Goal: Task Accomplishment & Management: Manage account settings

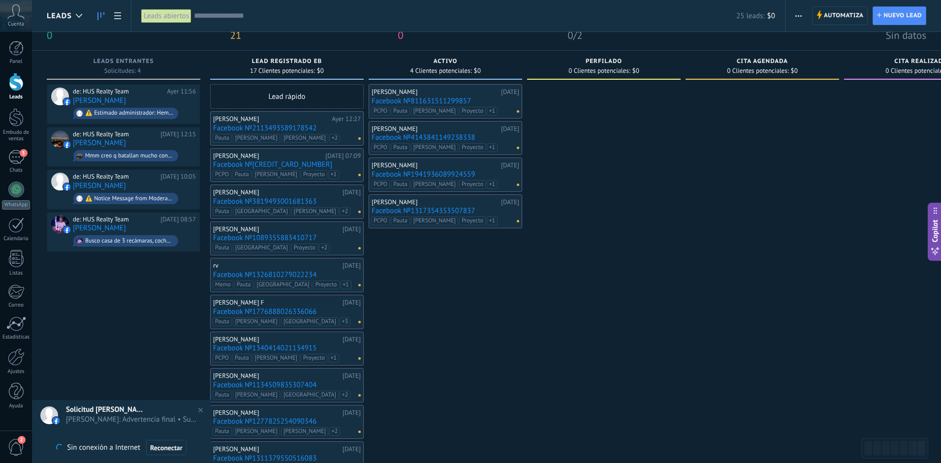
scroll to position [20, 0]
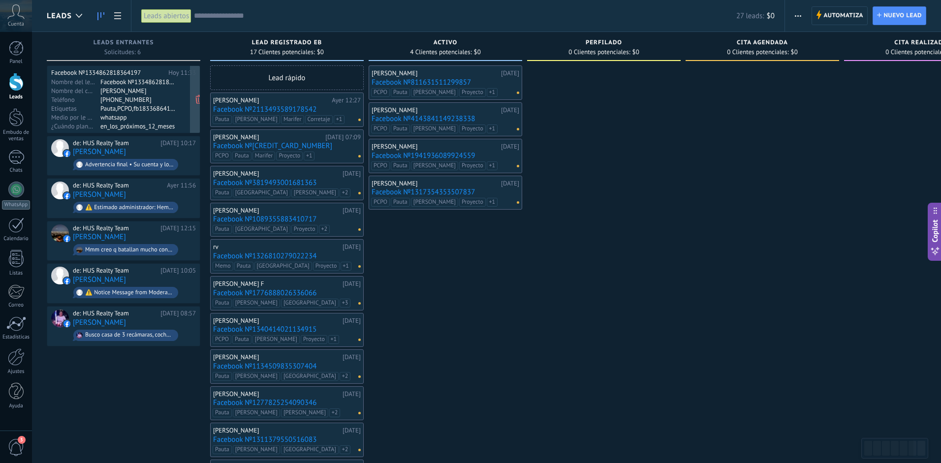
click at [173, 97] on div "[PHONE_NUMBER]" at bounding box center [138, 99] width 76 height 8
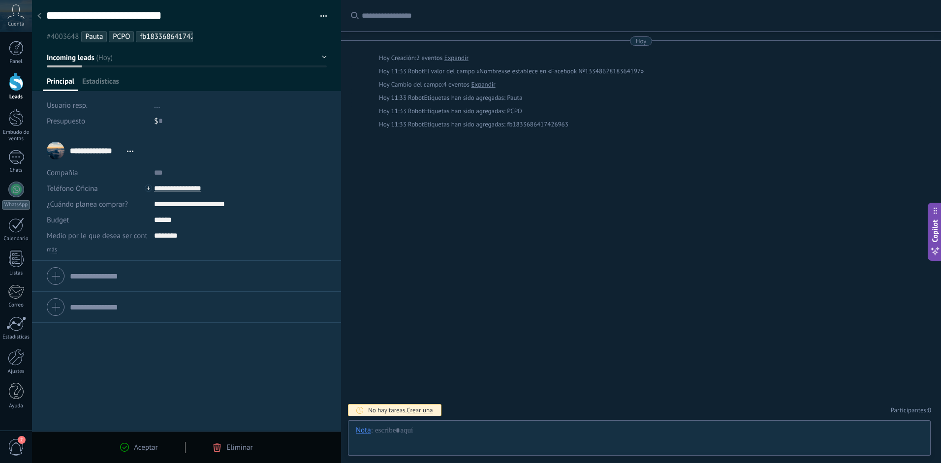
scroll to position [15, 0]
click at [176, 188] on input "**********" at bounding box center [227, 189] width 147 height 16
type input "**********"
click at [187, 223] on div "Copiar" at bounding box center [179, 222] width 48 height 17
click at [22, 82] on div at bounding box center [16, 82] width 15 height 18
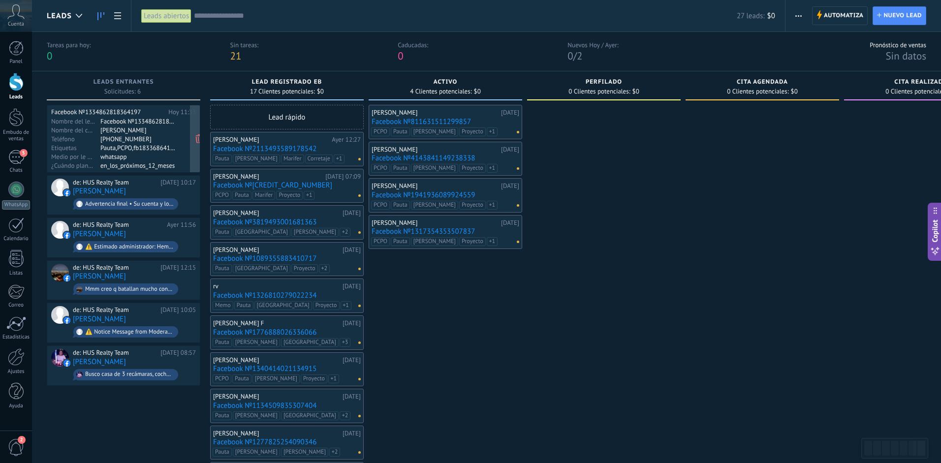
click at [167, 135] on div "[PHONE_NUMBER]" at bounding box center [138, 139] width 76 height 8
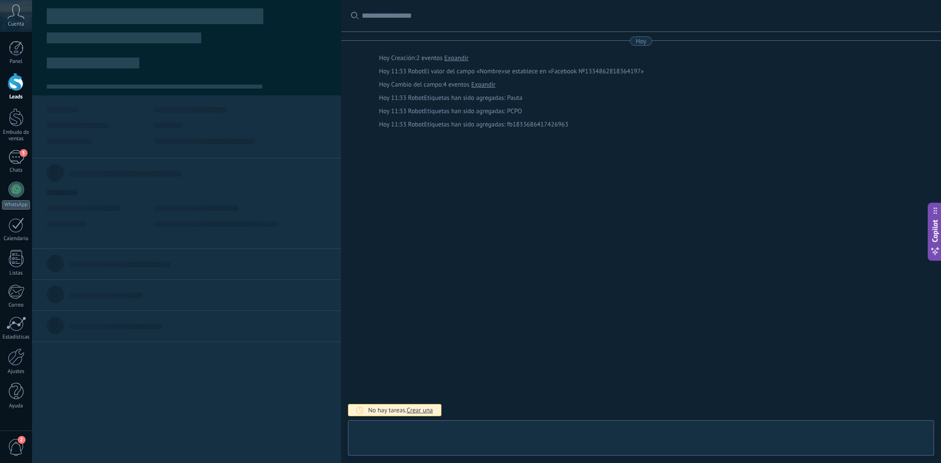
type textarea "**********"
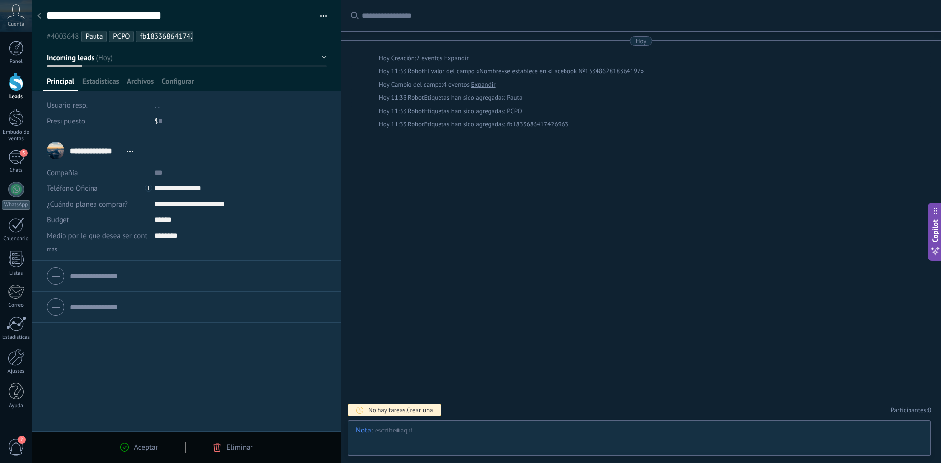
click at [224, 37] on ul "#4003648 [GEOGRAPHIC_DATA] PCPO fb1833686417426963" at bounding box center [184, 36] width 279 height 13
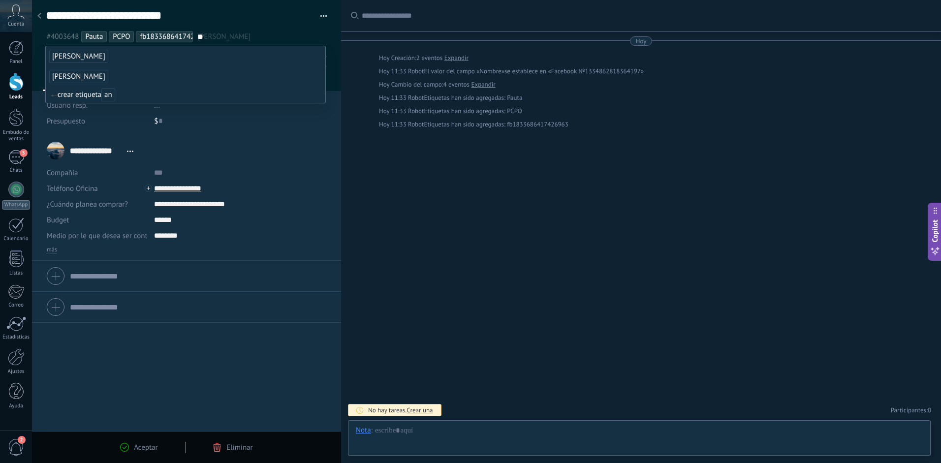
type input "**"
click at [71, 75] on span "[PERSON_NAME]" at bounding box center [78, 76] width 59 height 13
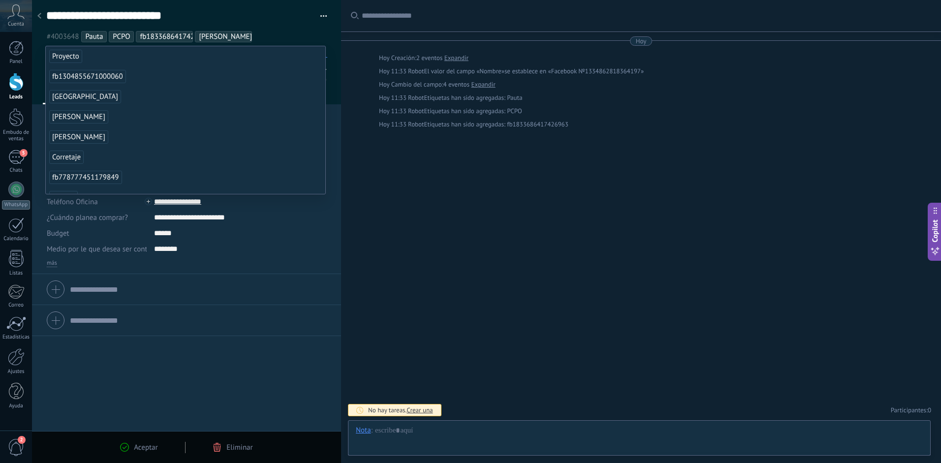
click at [79, 60] on span "Proyecto" at bounding box center [65, 56] width 33 height 13
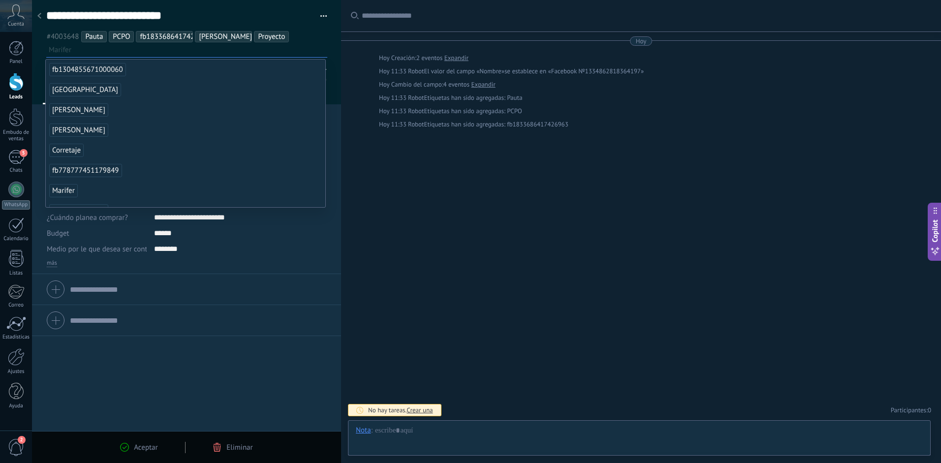
click at [129, 444] on div "Aceptar" at bounding box center [138, 447] width 37 height 9
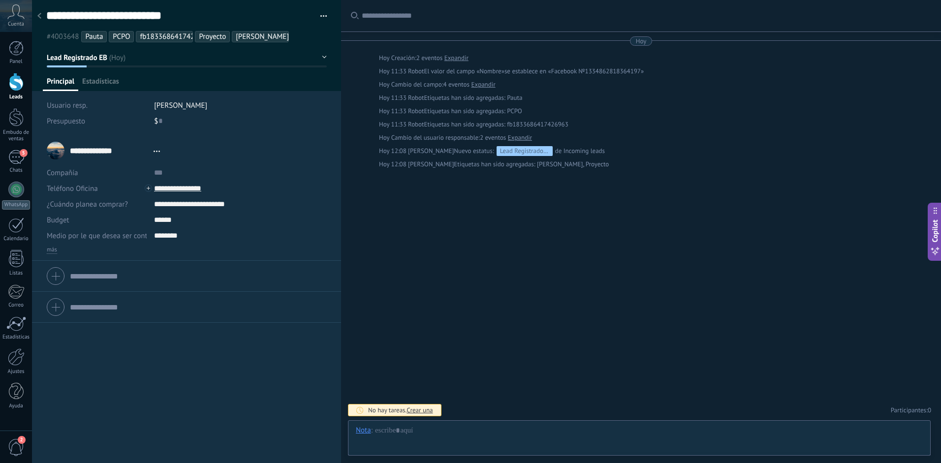
scroll to position [15, 0]
click at [511, 262] on div "Buscar Carga más [DATE] [DATE] Creación: 2 eventos Expandir [DATE] 11:33 Robot …" at bounding box center [641, 231] width 600 height 463
click at [439, 329] on div "Buscar Carga más [DATE] [DATE] Creación: 2 eventos Expandir [DATE] 11:33 Robot …" at bounding box center [641, 231] width 600 height 463
click at [16, 90] on div at bounding box center [16, 82] width 15 height 18
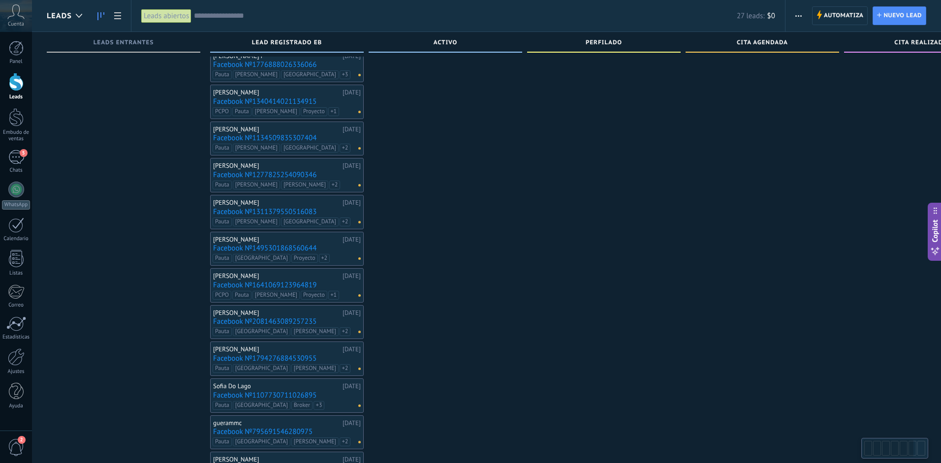
scroll to position [312, 0]
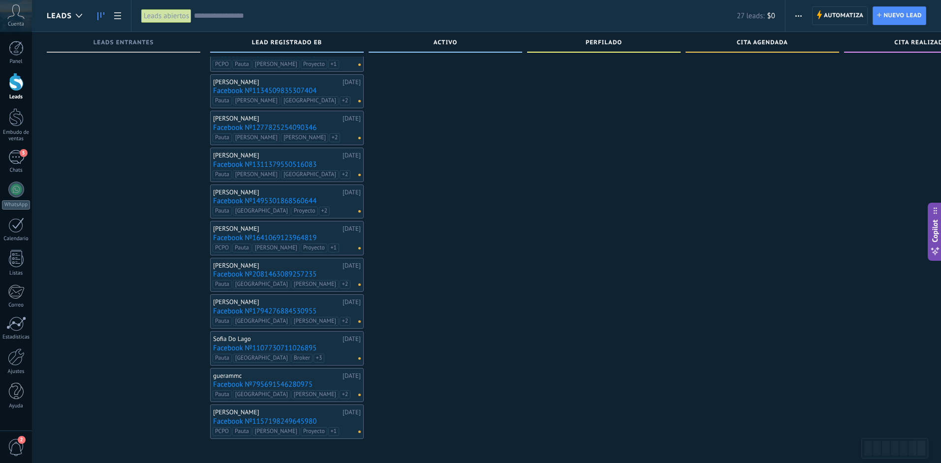
click at [261, 408] on div "[PERSON_NAME]" at bounding box center [276, 412] width 127 height 8
click at [259, 416] on div "[PERSON_NAME] [DATE] Facebook №1157198249645980 PCPO [PERSON_NAME] Proyecto fb1…" at bounding box center [287, 421] width 148 height 29
click at [242, 422] on link "Facebook №1157198249645980" at bounding box center [287, 421] width 148 height 8
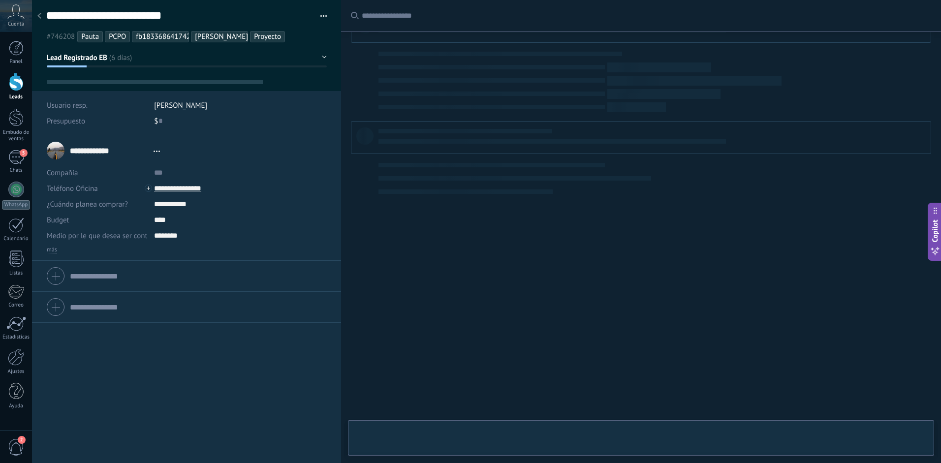
type textarea "**********"
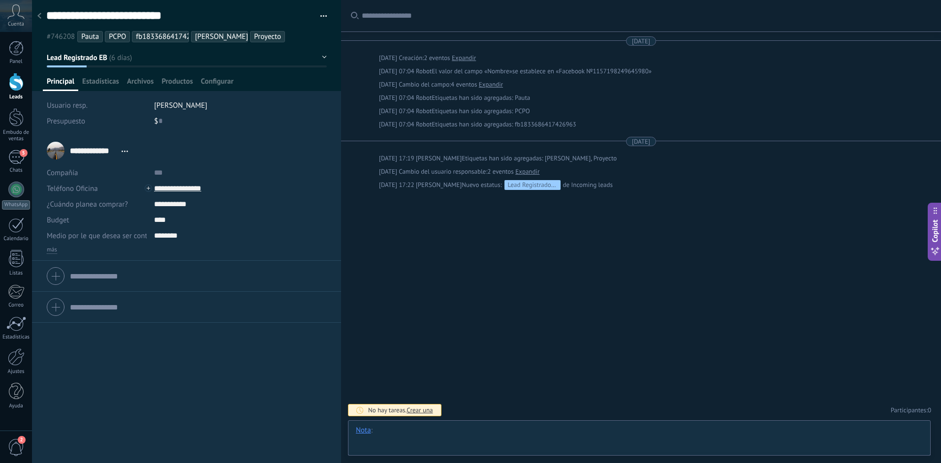
click at [436, 437] on div at bounding box center [639, 441] width 567 height 30
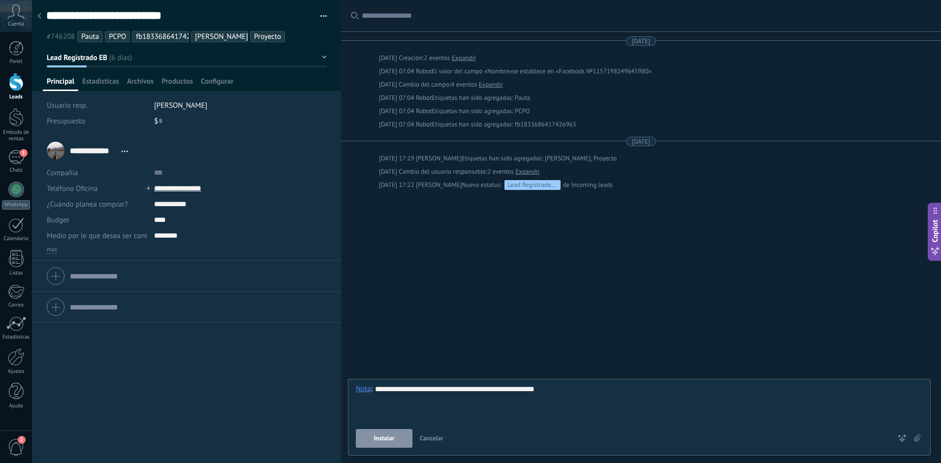
click at [387, 436] on span "Instalar" at bounding box center [384, 438] width 21 height 7
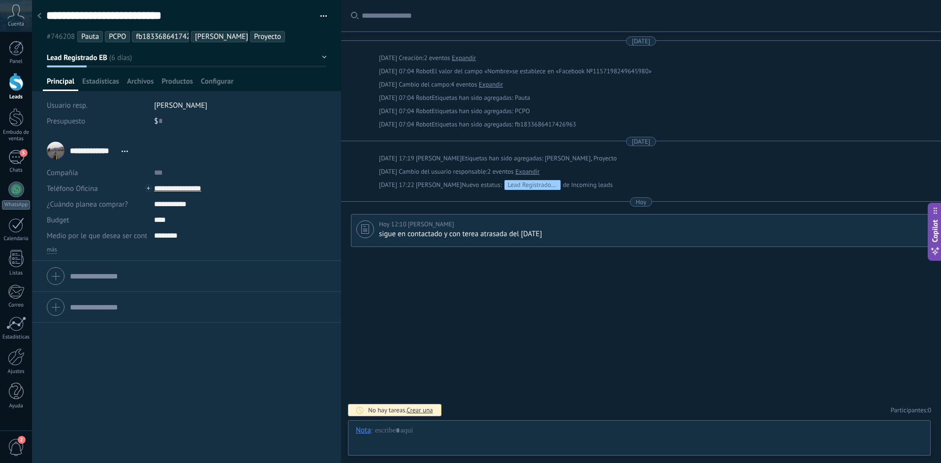
click at [484, 335] on div "Buscar Carga más [DATE] [DATE] Creación: 2 eventos Expandir [DATE] 07:04 Robot …" at bounding box center [641, 231] width 600 height 463
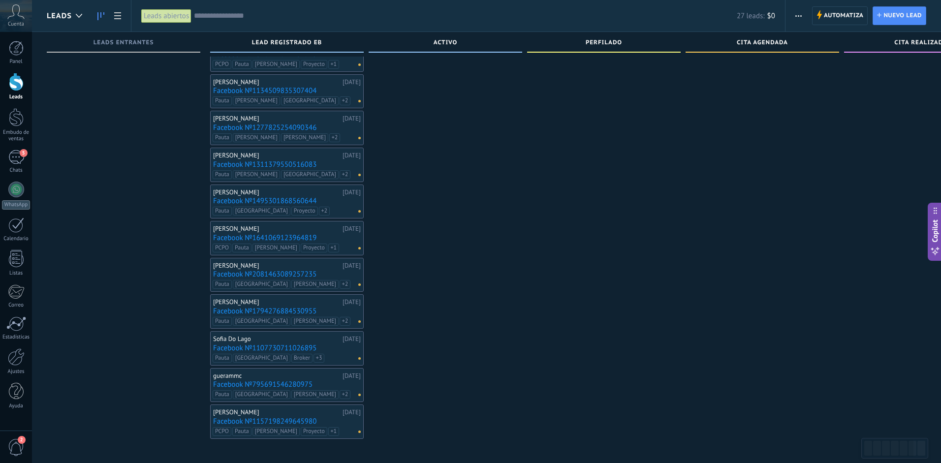
click at [245, 382] on link "Facebook №795691546280975" at bounding box center [287, 384] width 148 height 8
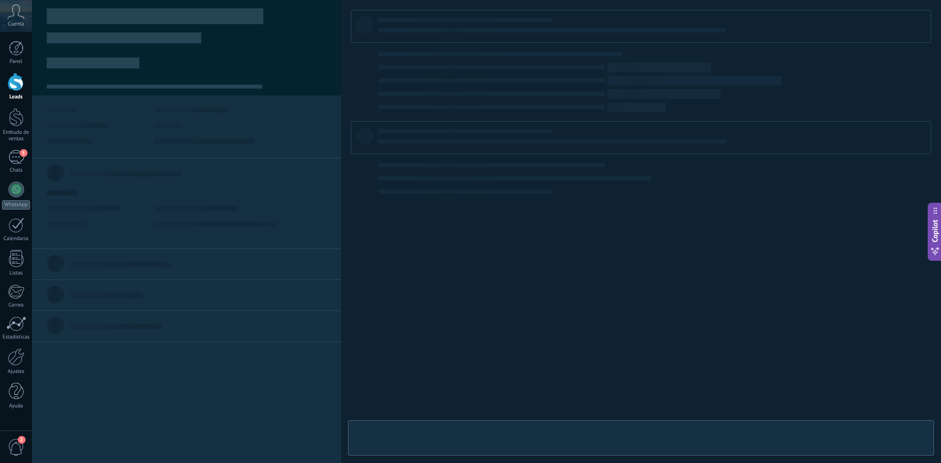
type textarea "**********"
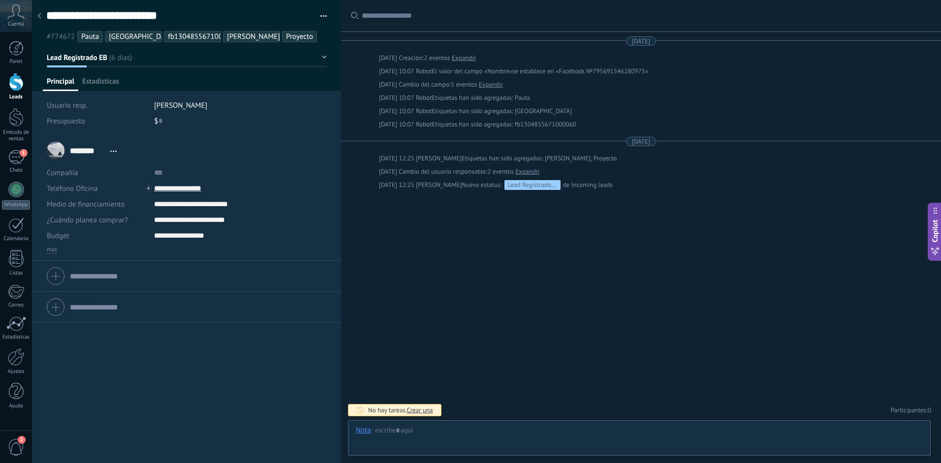
scroll to position [15, 0]
click at [417, 443] on div at bounding box center [639, 441] width 567 height 30
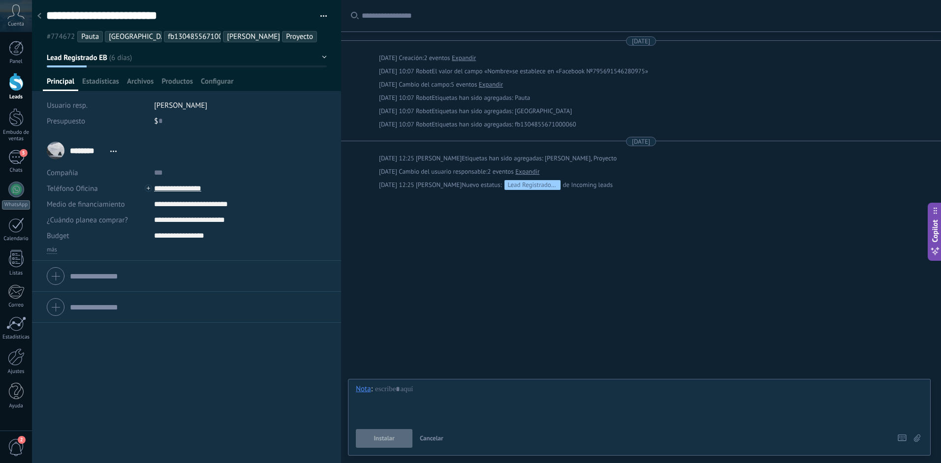
click at [417, 443] on button "Cancelar" at bounding box center [431, 438] width 31 height 19
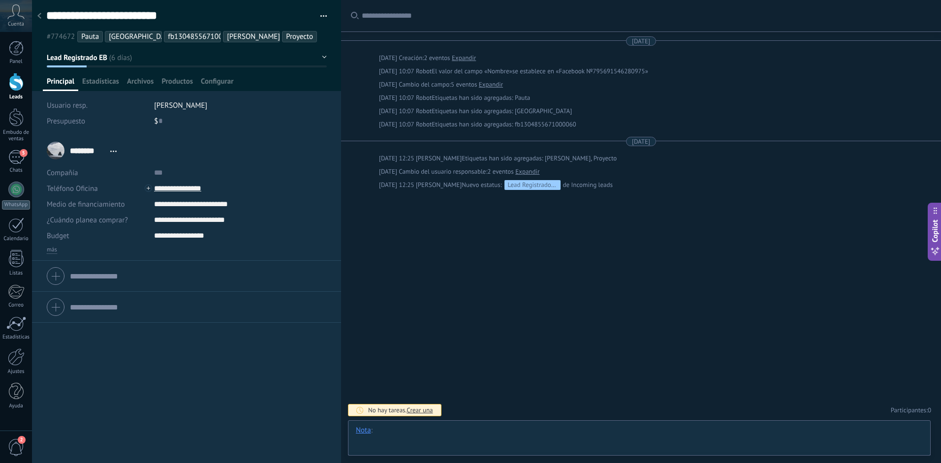
click at [417, 443] on div at bounding box center [639, 441] width 567 height 30
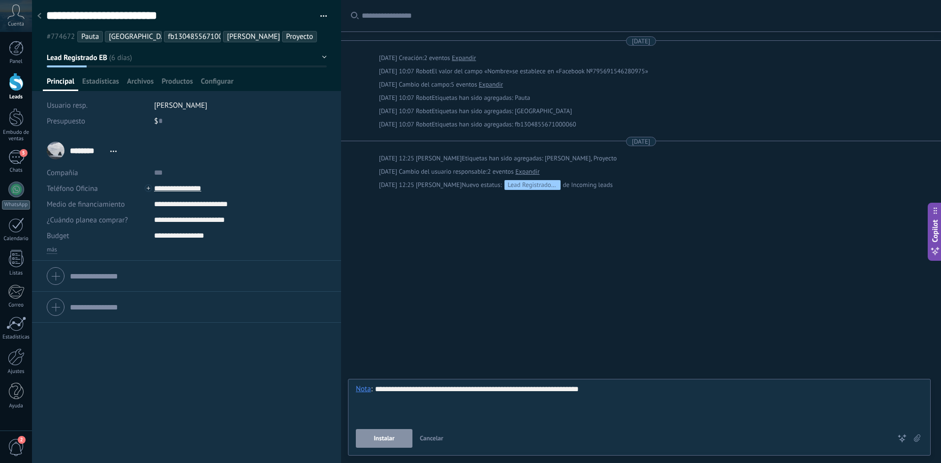
click at [382, 440] on span "Instalar" at bounding box center [384, 438] width 21 height 7
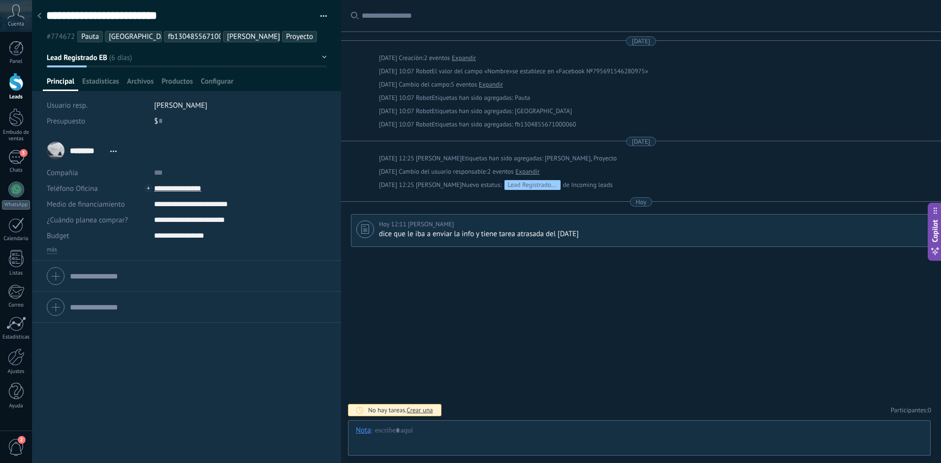
click at [17, 81] on div at bounding box center [16, 82] width 15 height 18
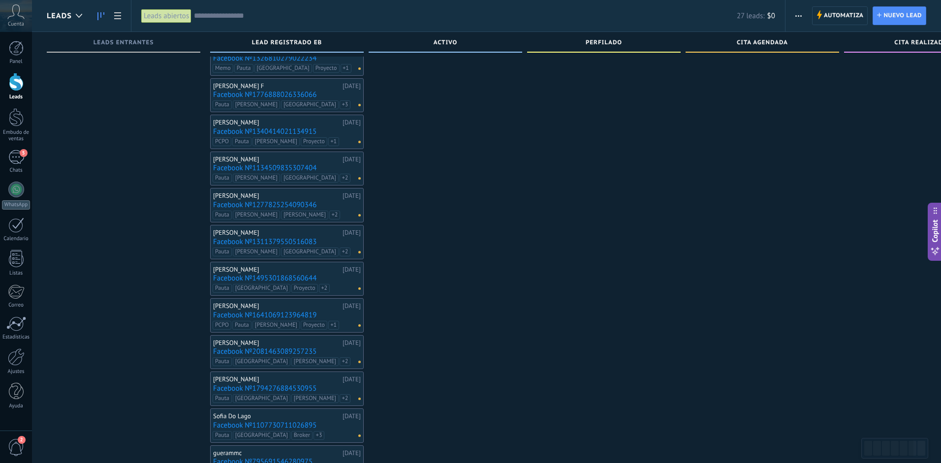
scroll to position [312, 0]
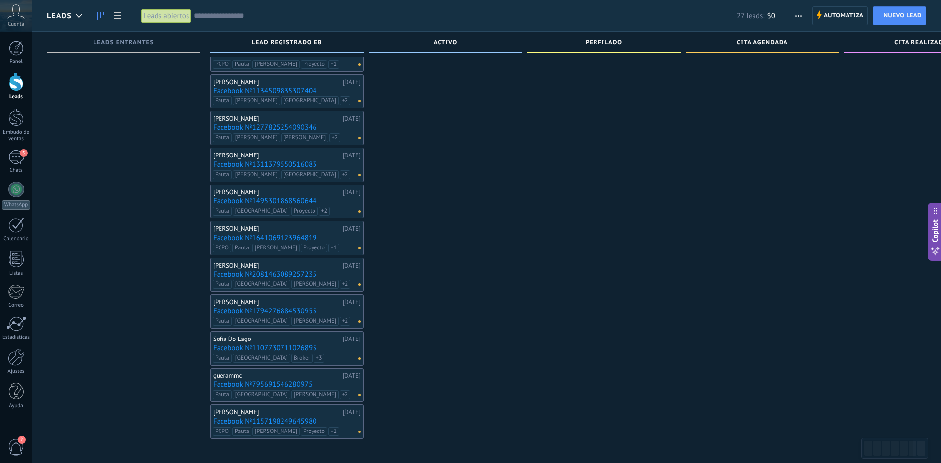
click at [245, 348] on link "Facebook №1107730711026895" at bounding box center [287, 348] width 148 height 8
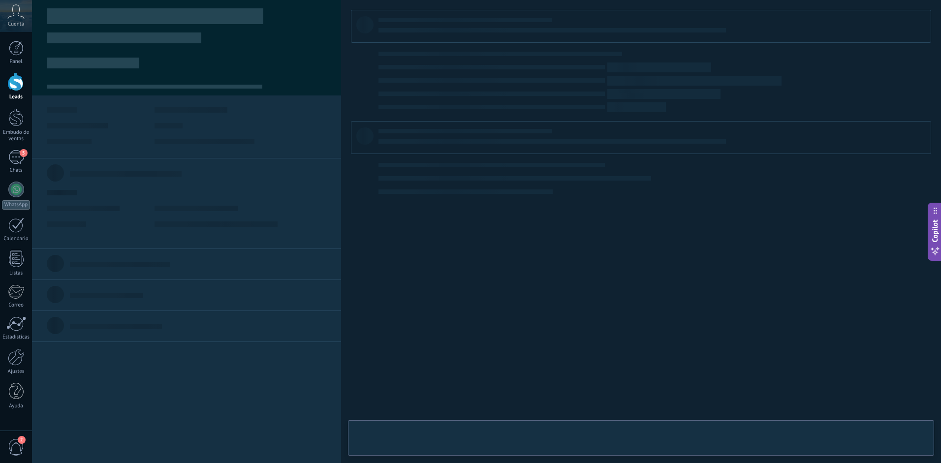
type textarea "**********"
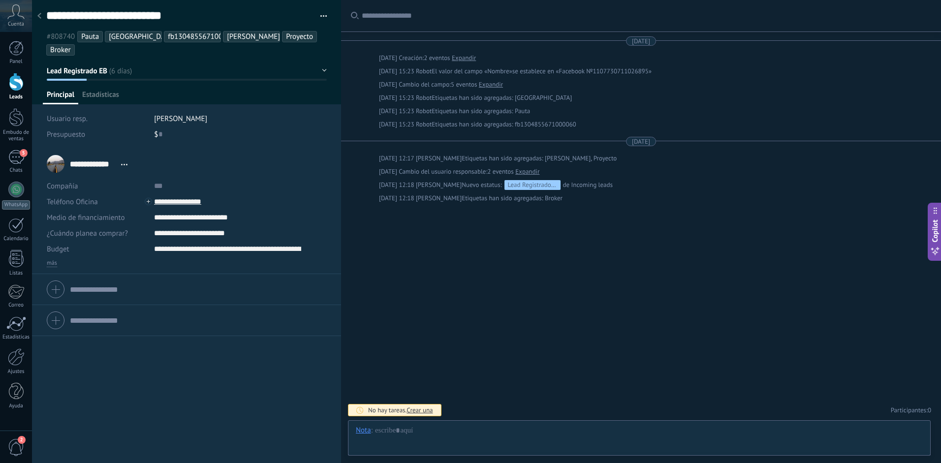
scroll to position [15, 0]
click at [400, 436] on div at bounding box center [639, 441] width 567 height 30
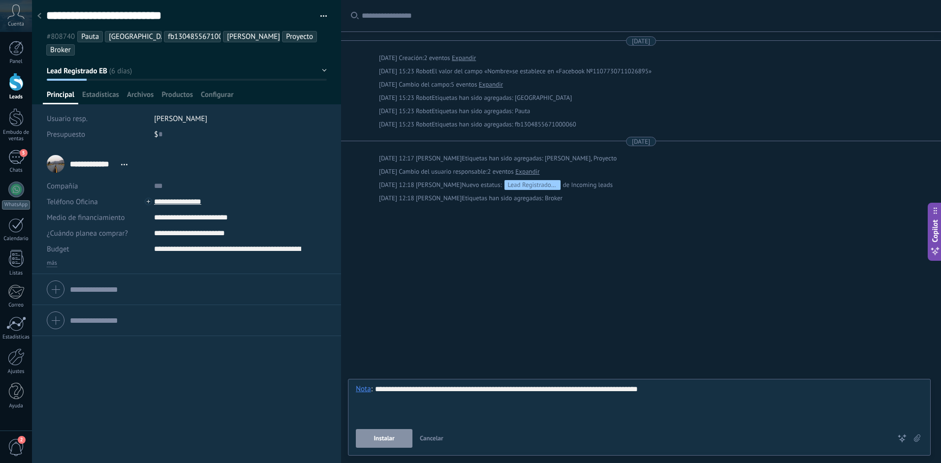
click at [385, 436] on span "Instalar" at bounding box center [384, 438] width 21 height 7
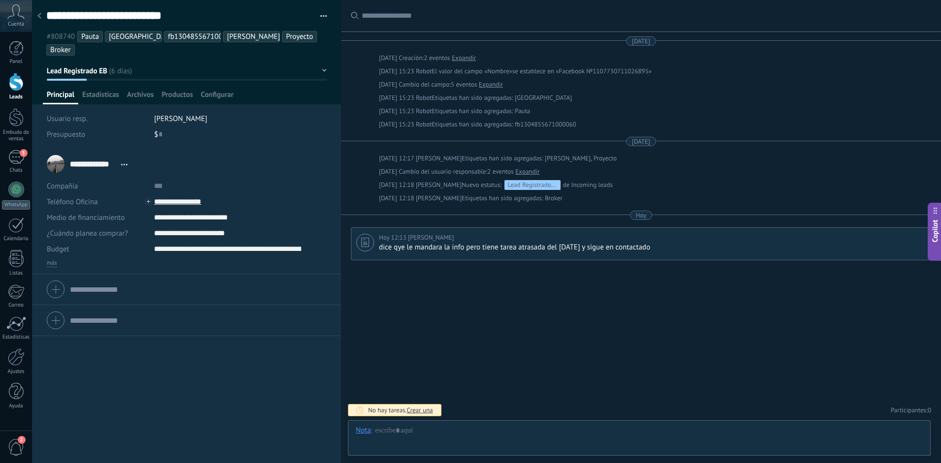
click at [16, 89] on div at bounding box center [16, 82] width 15 height 18
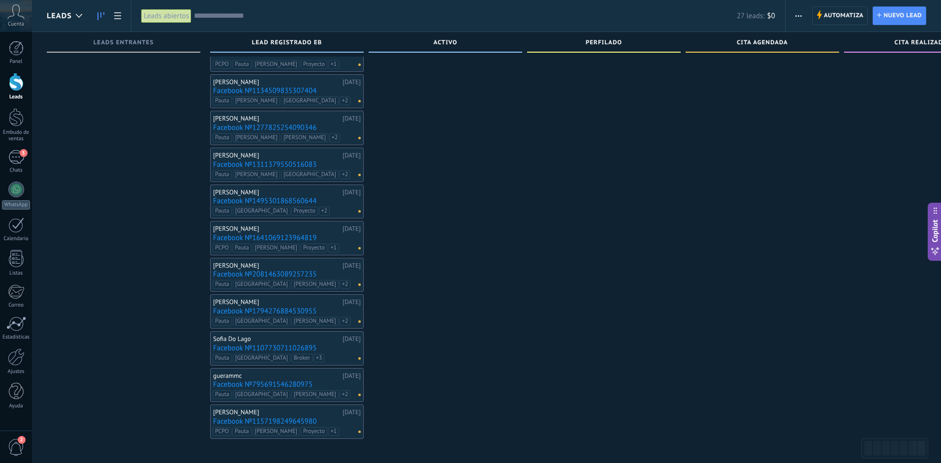
scroll to position [302, 0]
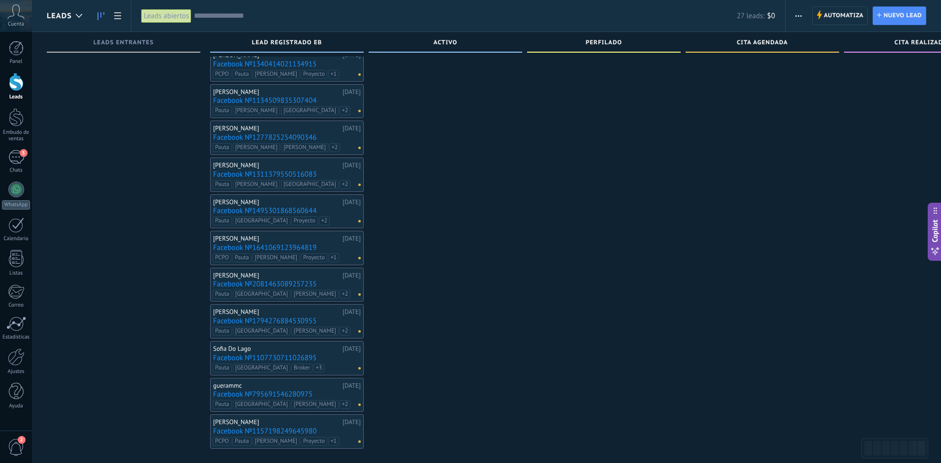
click at [256, 319] on link "Facebook №1794276884530955" at bounding box center [287, 321] width 148 height 8
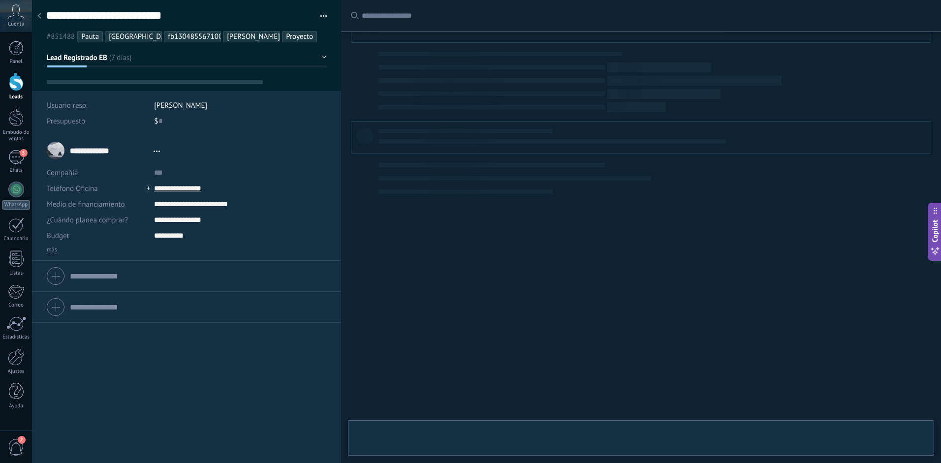
type textarea "**********"
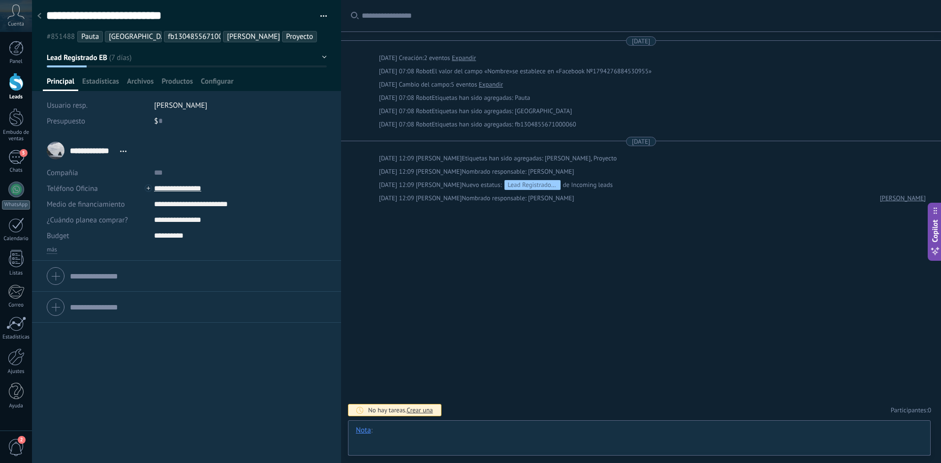
click at [436, 434] on div at bounding box center [639, 441] width 567 height 30
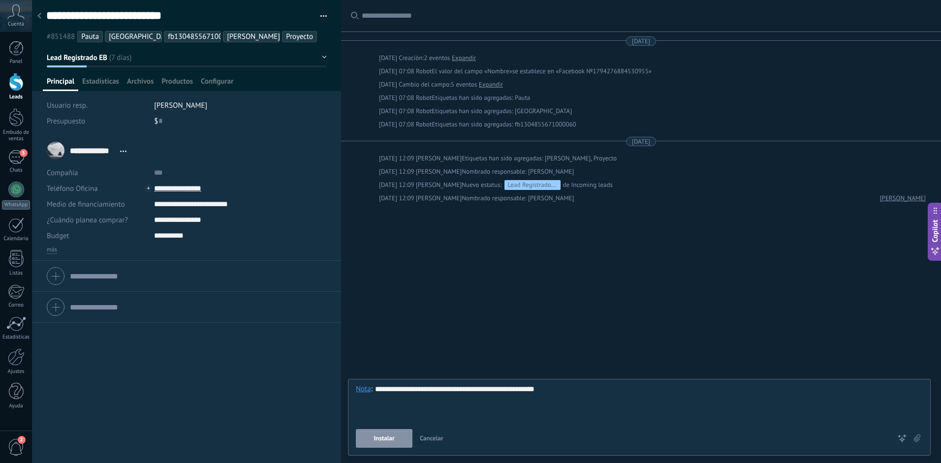
click at [393, 437] on span "Instalar" at bounding box center [384, 438] width 21 height 7
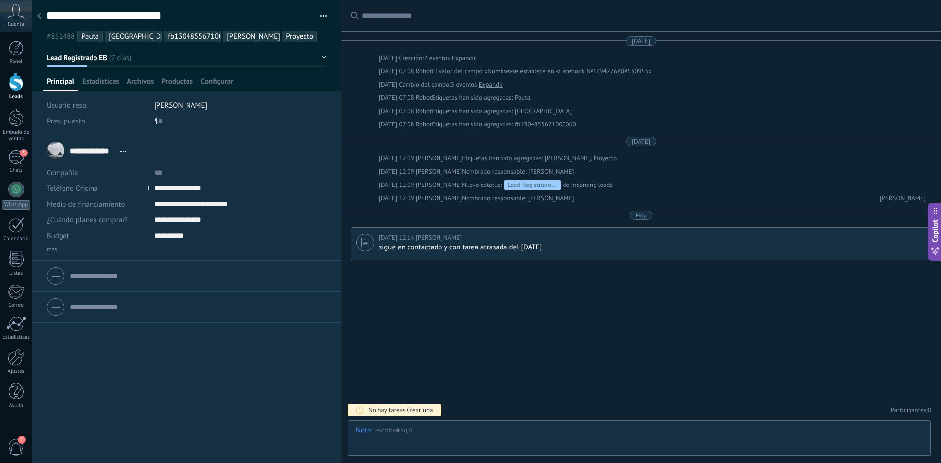
click at [40, 17] on icon at bounding box center [39, 16] width 4 height 6
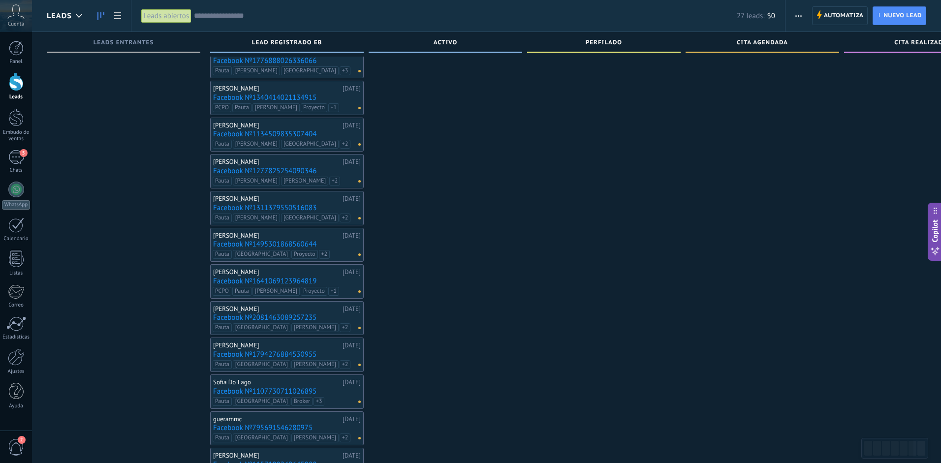
scroll to position [247, 0]
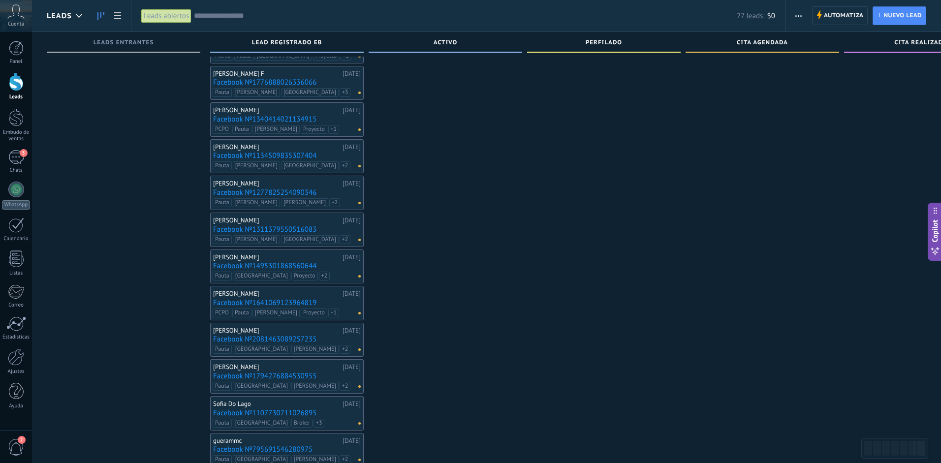
click at [238, 338] on link "Facebook №2081463089257235" at bounding box center [287, 339] width 148 height 8
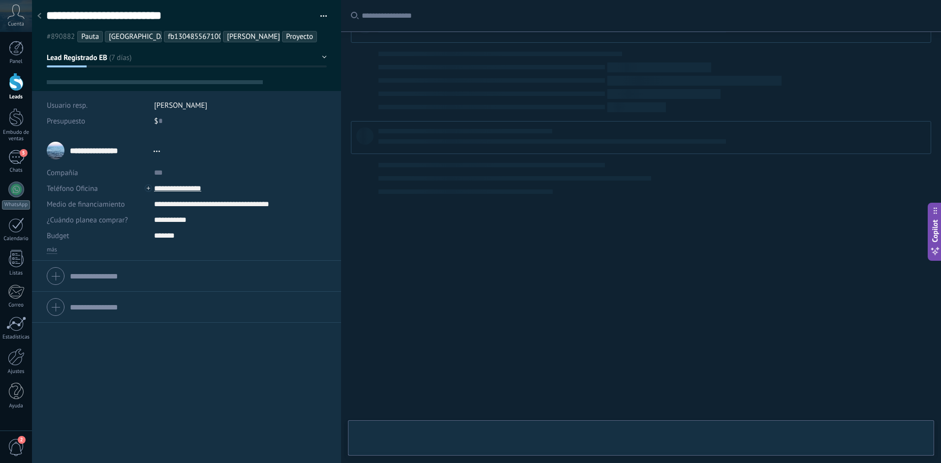
type textarea "**********"
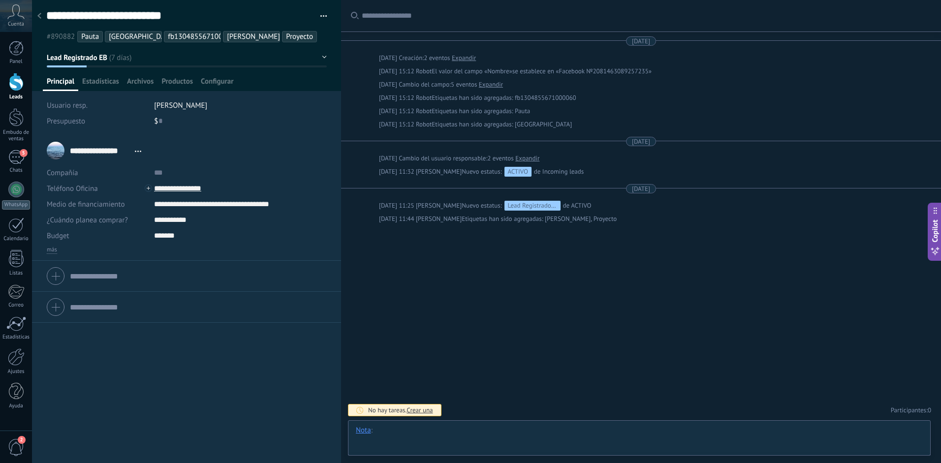
click at [398, 438] on div at bounding box center [639, 441] width 567 height 30
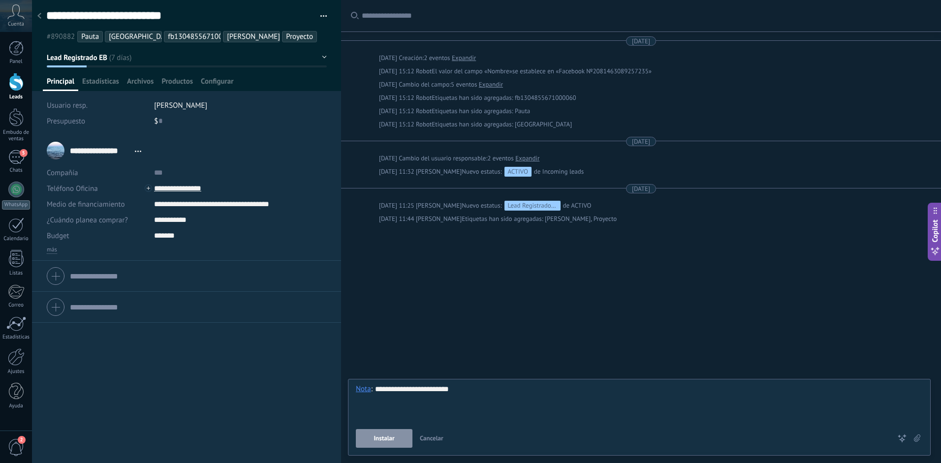
click at [379, 439] on span "Instalar" at bounding box center [384, 438] width 21 height 7
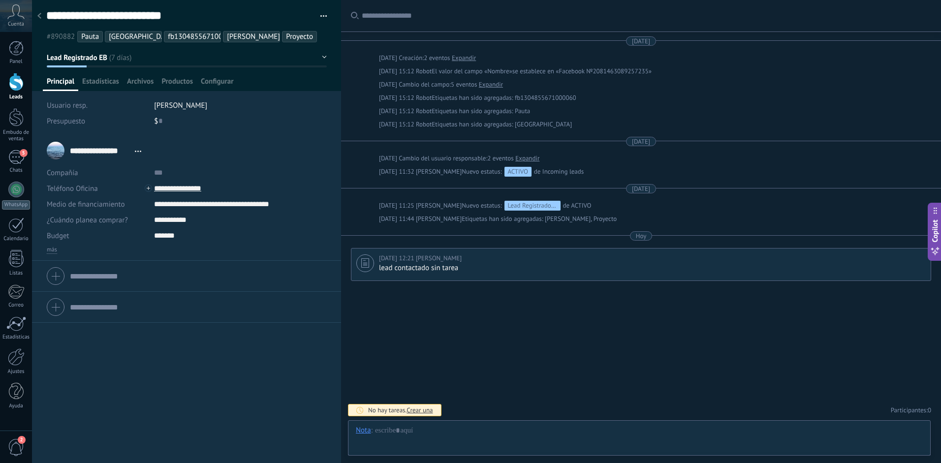
click at [40, 16] on icon at bounding box center [39, 16] width 4 height 6
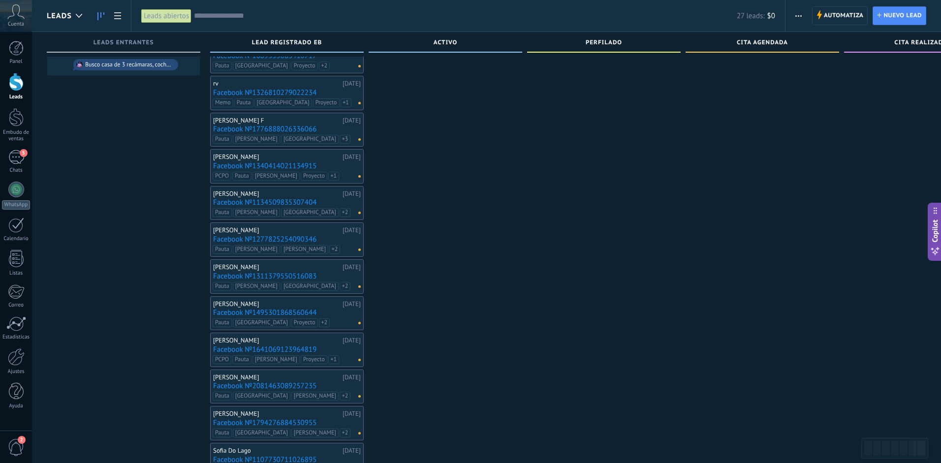
scroll to position [193, 0]
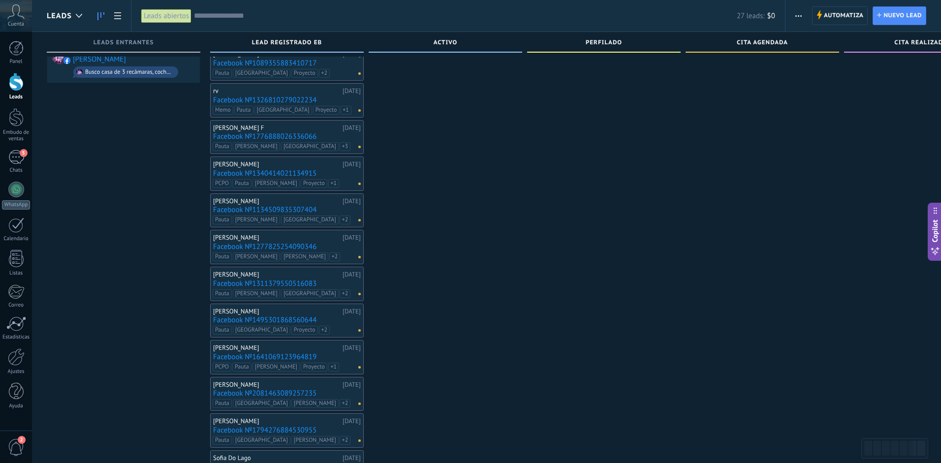
click at [239, 360] on link "Facebook №1641069123964819" at bounding box center [287, 357] width 148 height 8
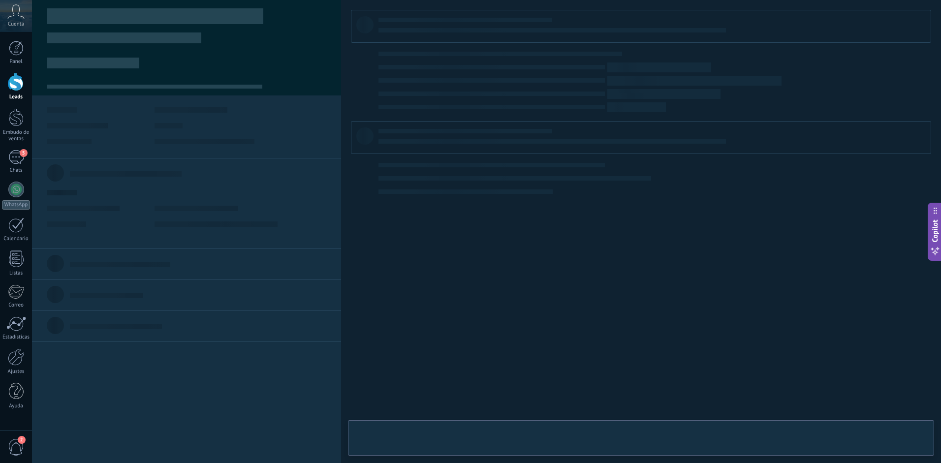
type textarea "**********"
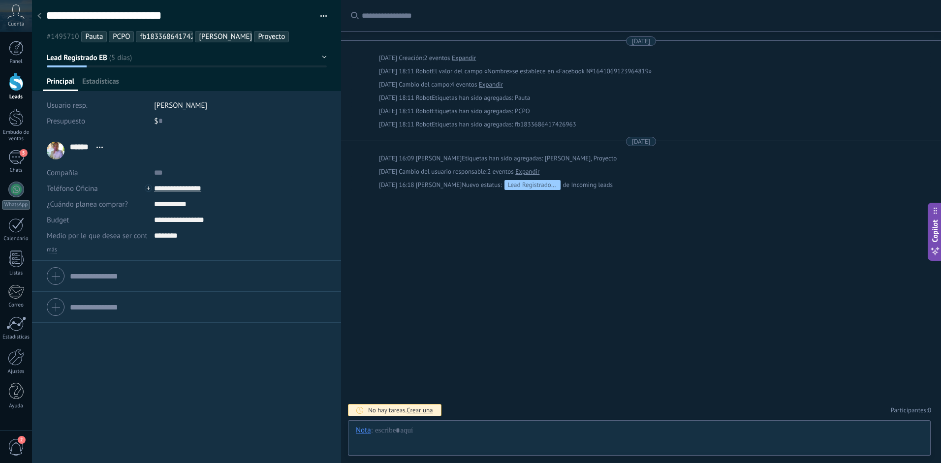
scroll to position [15, 0]
click at [409, 433] on div at bounding box center [639, 441] width 567 height 30
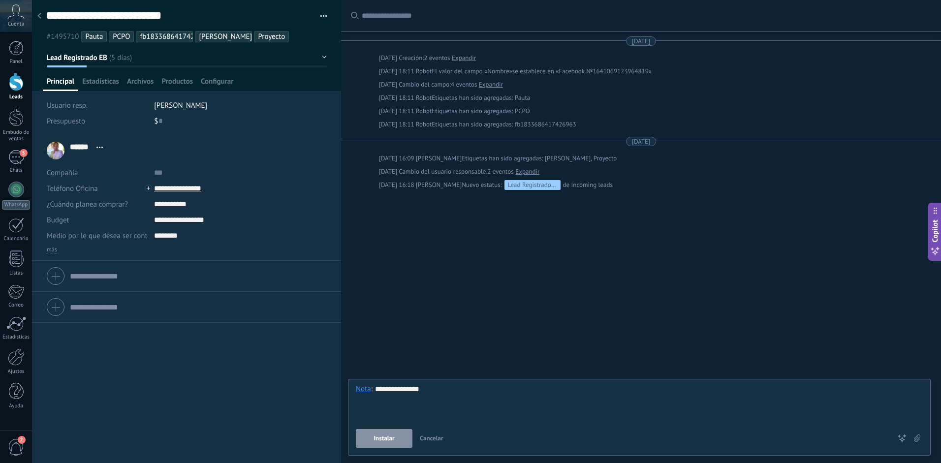
click at [399, 441] on button "Instalar" at bounding box center [384, 438] width 57 height 19
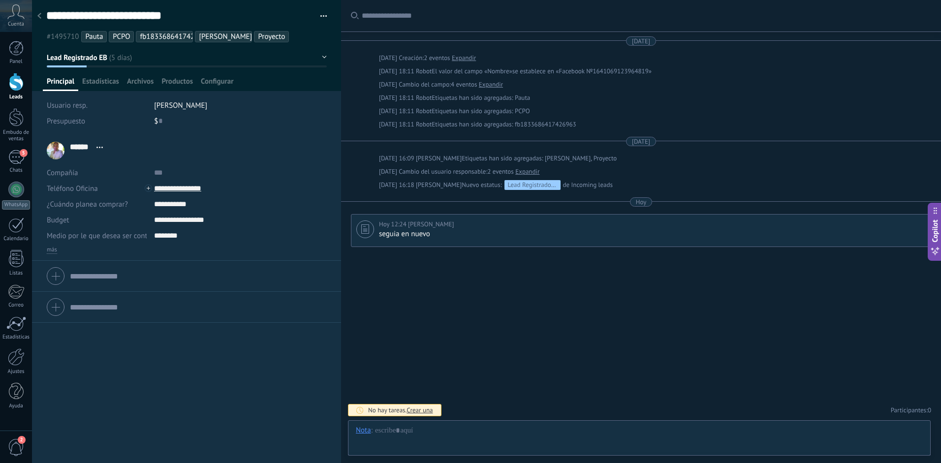
click at [39, 17] on use at bounding box center [39, 16] width 4 height 6
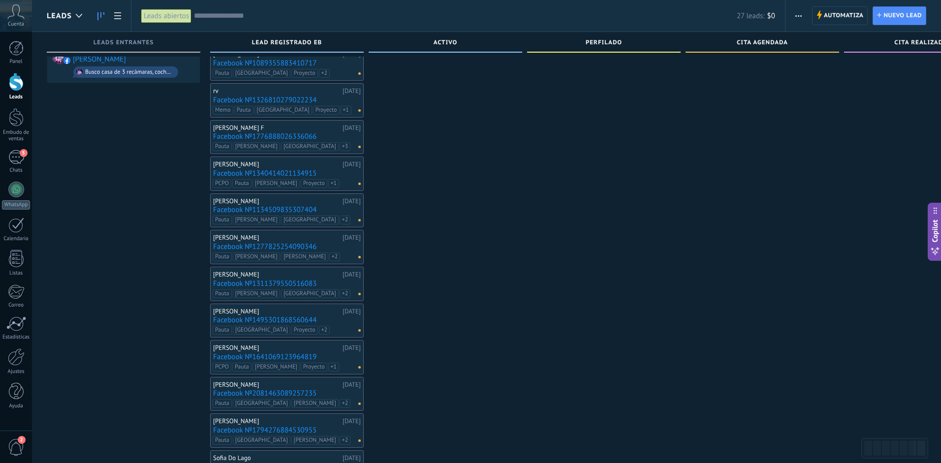
click at [278, 321] on link "Facebook №1495301868560644" at bounding box center [287, 320] width 148 height 8
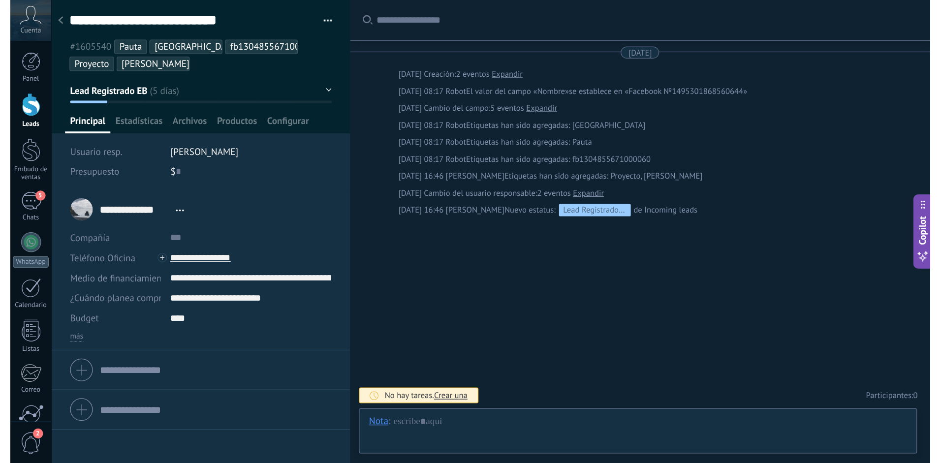
scroll to position [15, 0]
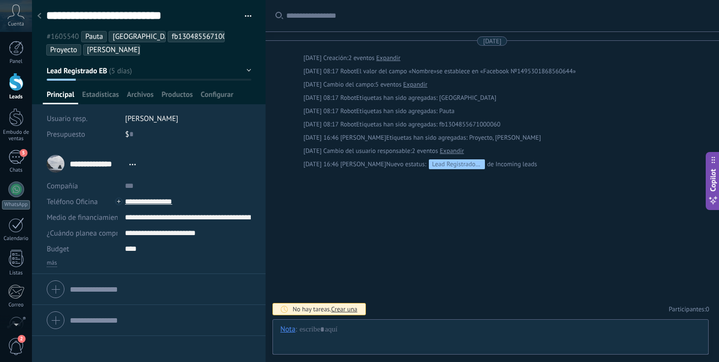
type textarea "**********"
